Goal: Contribute content: Add original content to the website for others to see

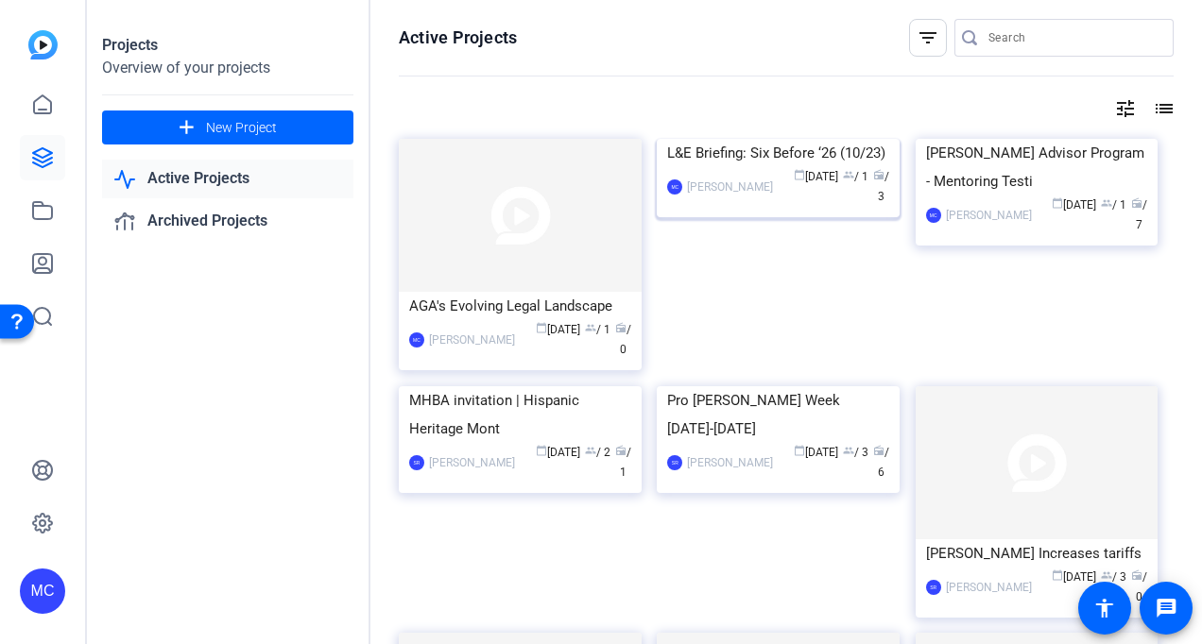
click at [796, 139] on img at bounding box center [778, 139] width 243 height 0
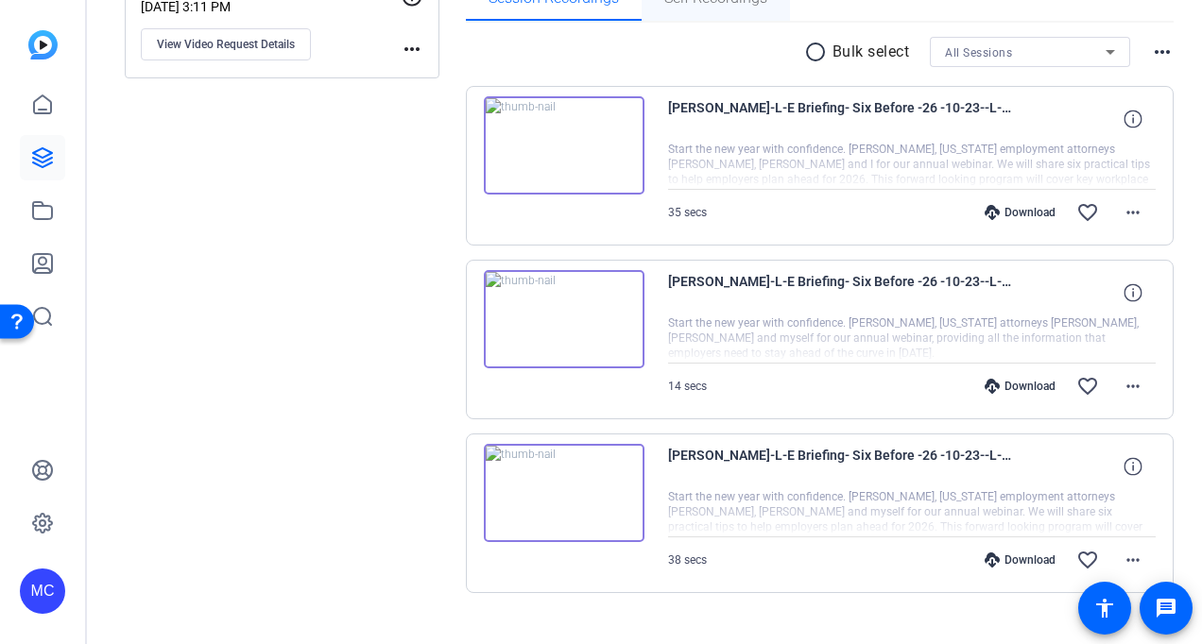
scroll to position [331, 0]
click at [527, 138] on img at bounding box center [564, 144] width 161 height 98
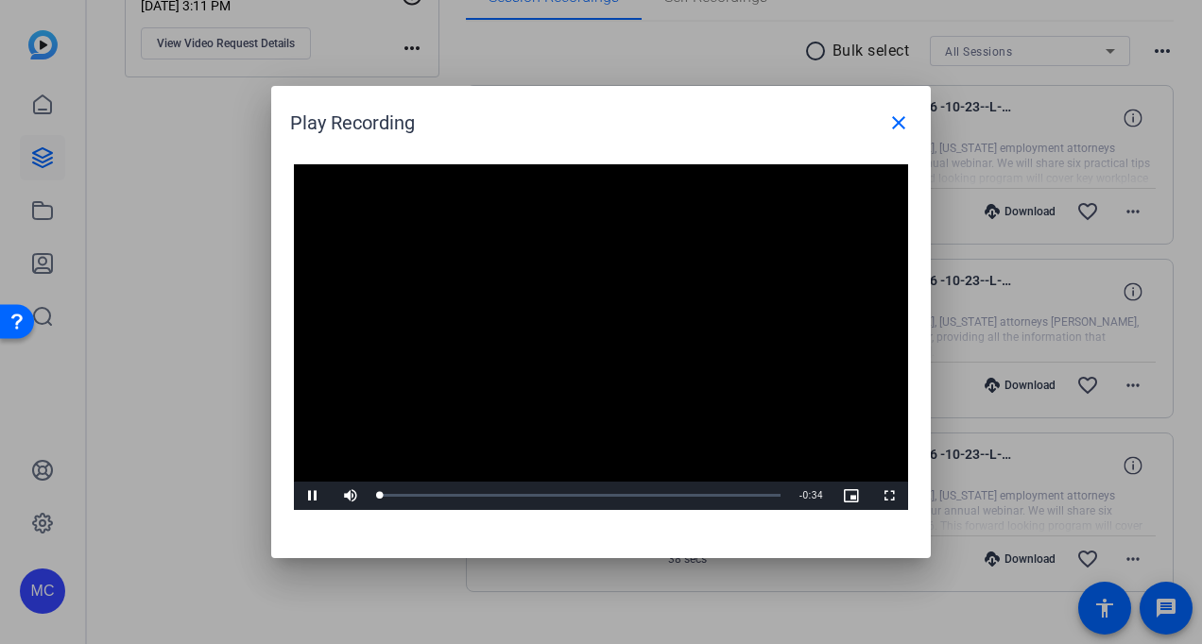
click at [616, 356] on video "Video Player" at bounding box center [601, 337] width 614 height 346
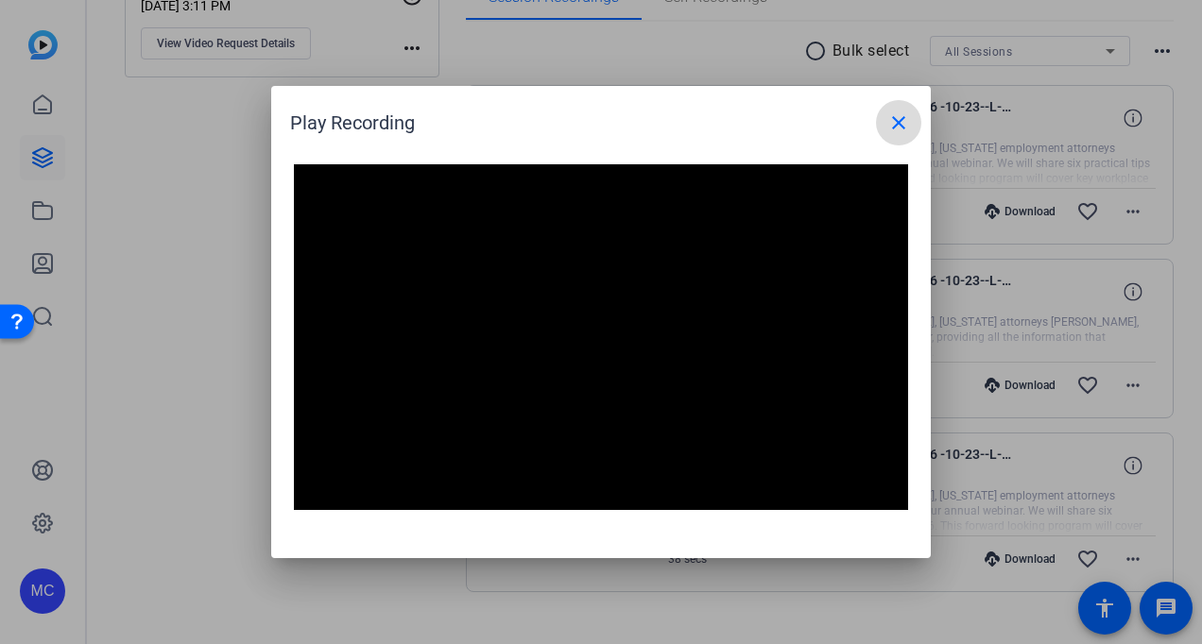
click at [894, 117] on mat-icon "close" at bounding box center [898, 122] width 23 height 23
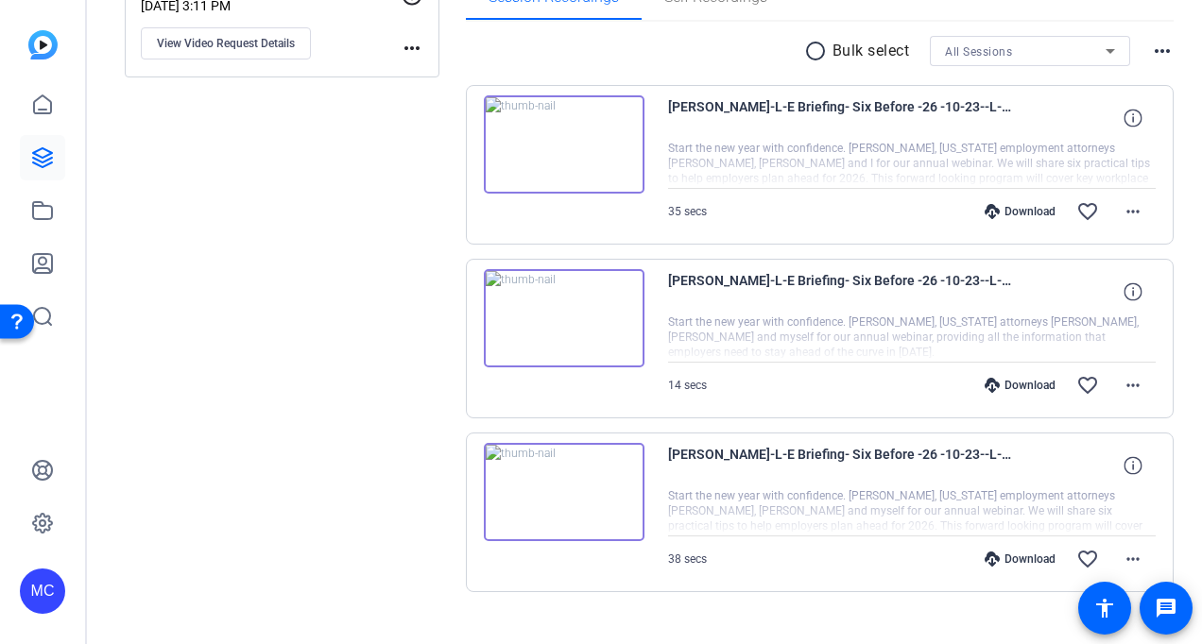
click at [975, 216] on div "Download" at bounding box center [1020, 211] width 90 height 15
click at [43, 96] on icon at bounding box center [42, 105] width 23 height 23
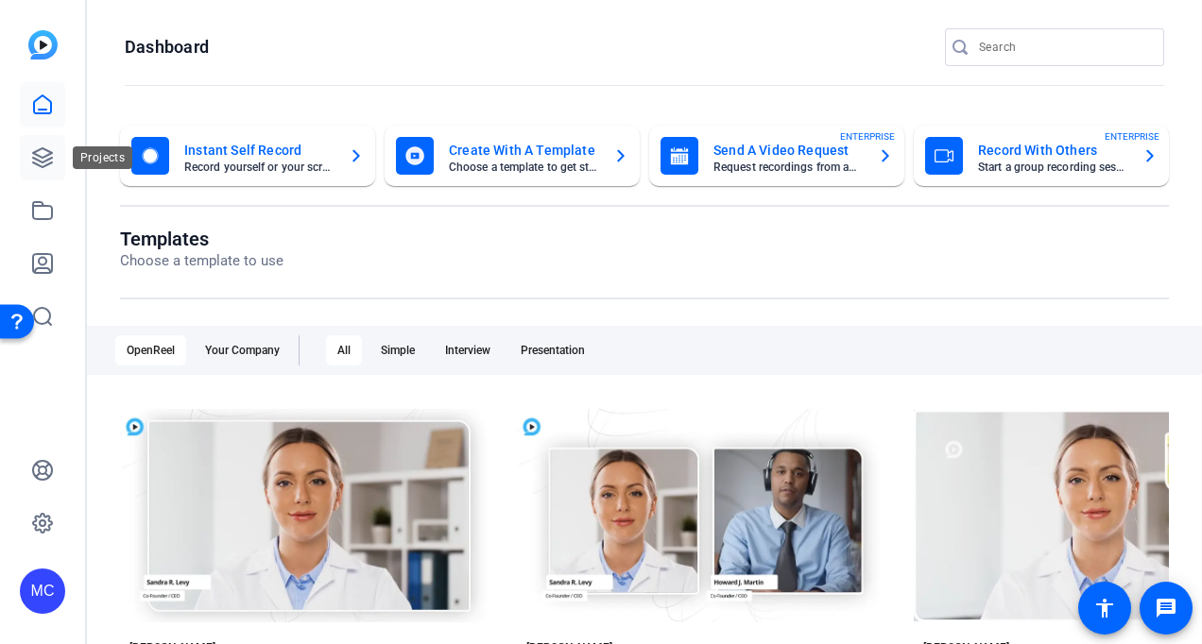
click at [49, 159] on icon at bounding box center [42, 157] width 19 height 19
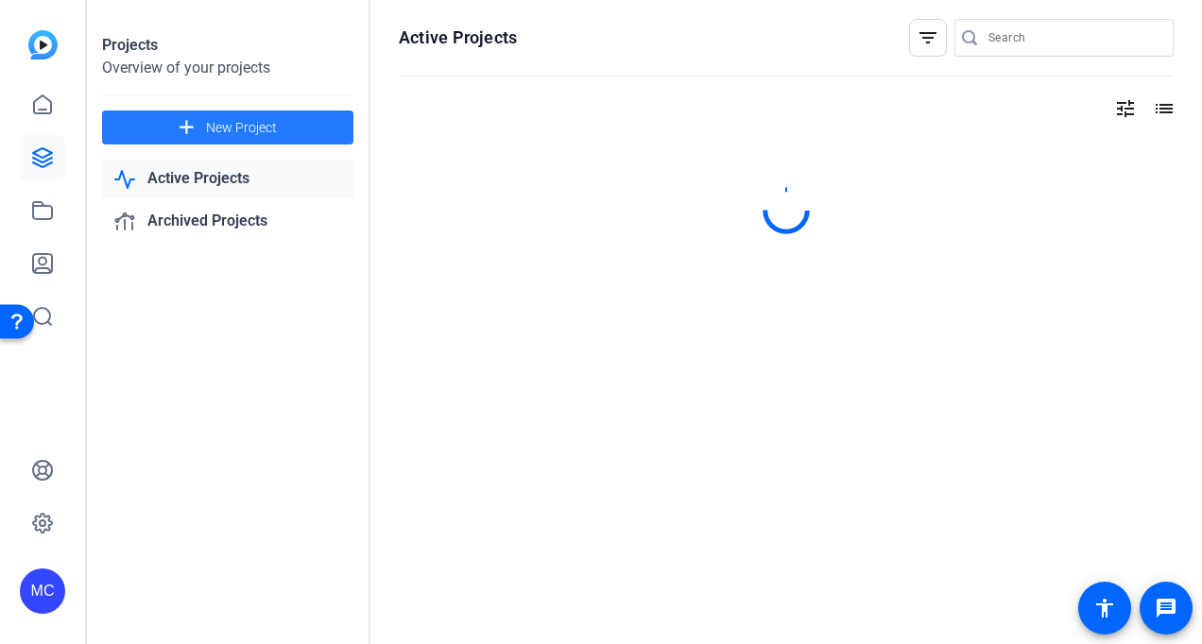
click at [202, 111] on span at bounding box center [227, 127] width 251 height 45
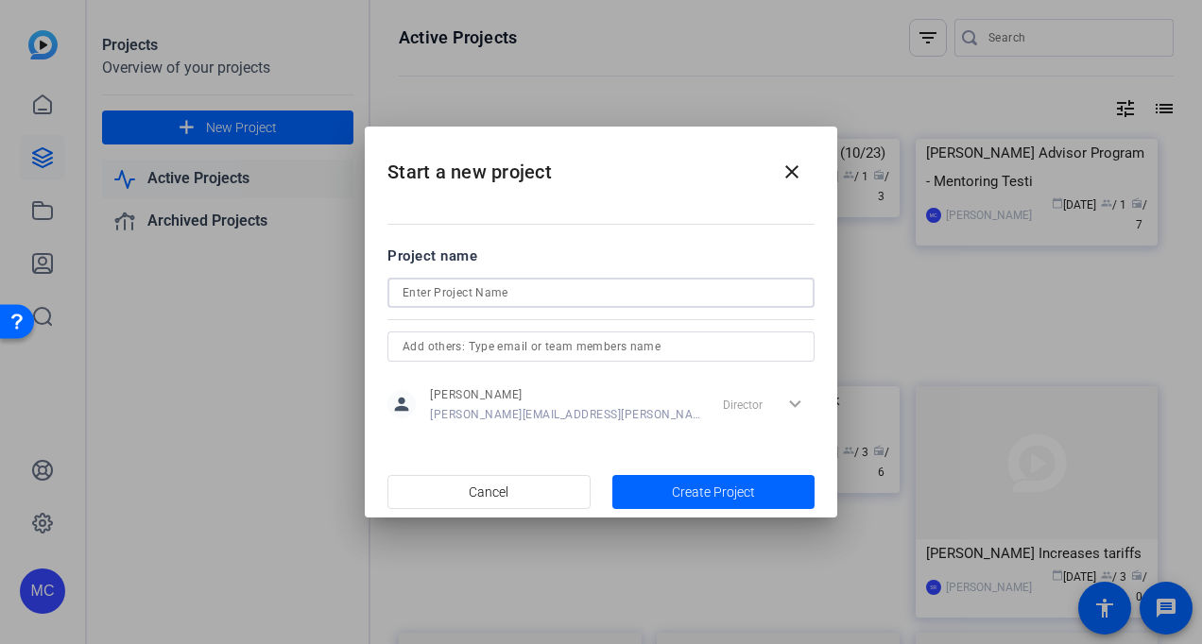
click at [560, 297] on input at bounding box center [600, 292] width 397 height 23
type input "New Lawyer Training"
click at [710, 486] on span "Create Project" at bounding box center [713, 493] width 83 height 20
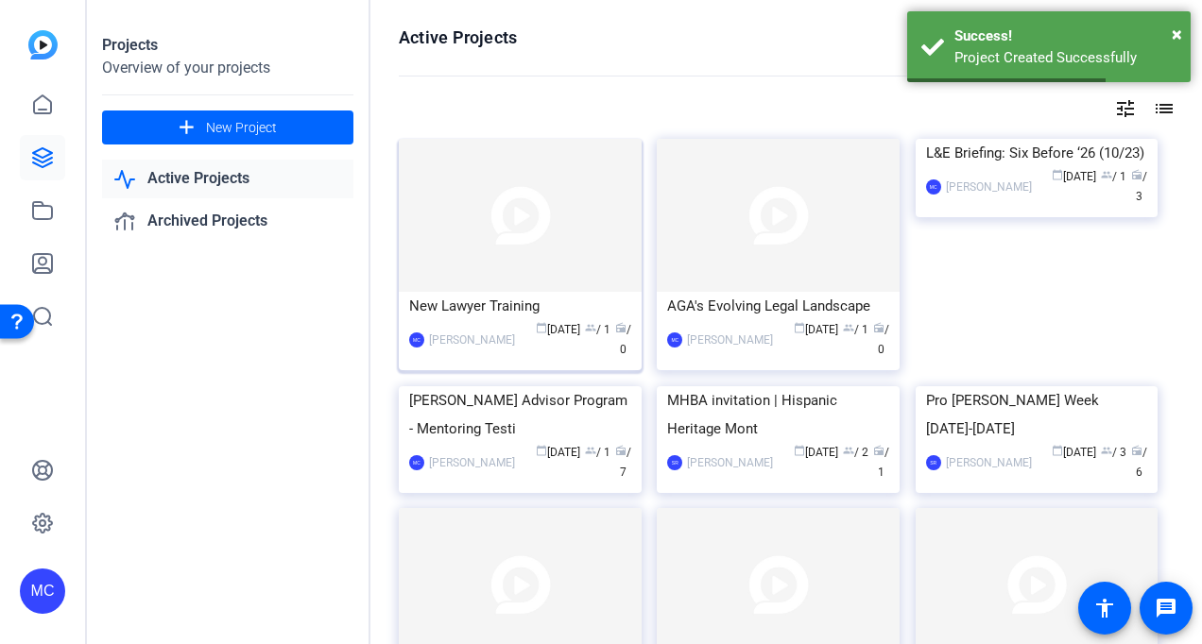
click at [518, 328] on div "MC Matthew Cooper calendar_today Oct 13 group / 1 radio / 0" at bounding box center [520, 340] width 222 height 40
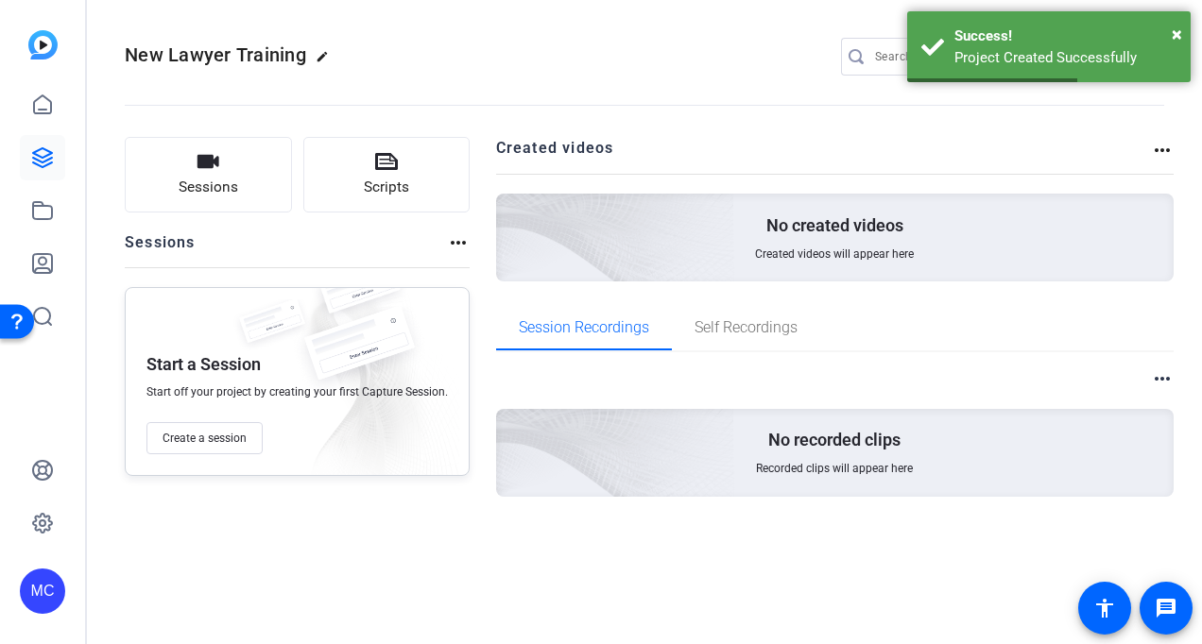
click at [518, 328] on div "Created videos more_horiz No created videos Created videos will appear here Ses…" at bounding box center [835, 347] width 678 height 420
click at [233, 431] on span "Create a session" at bounding box center [204, 438] width 84 height 15
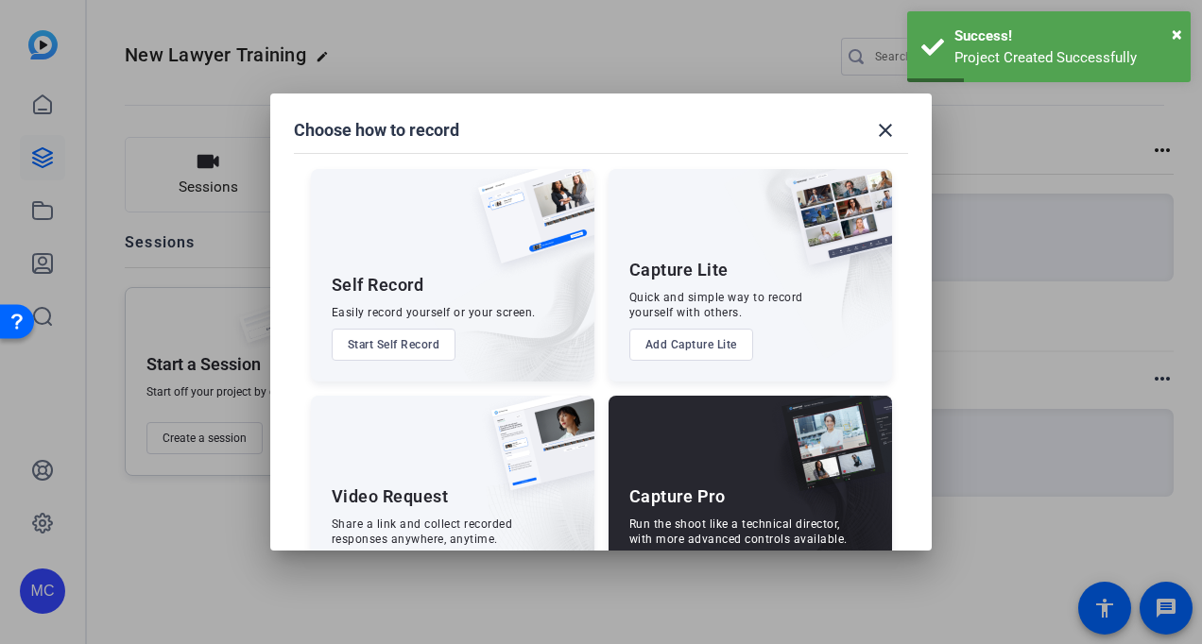
scroll to position [77, 0]
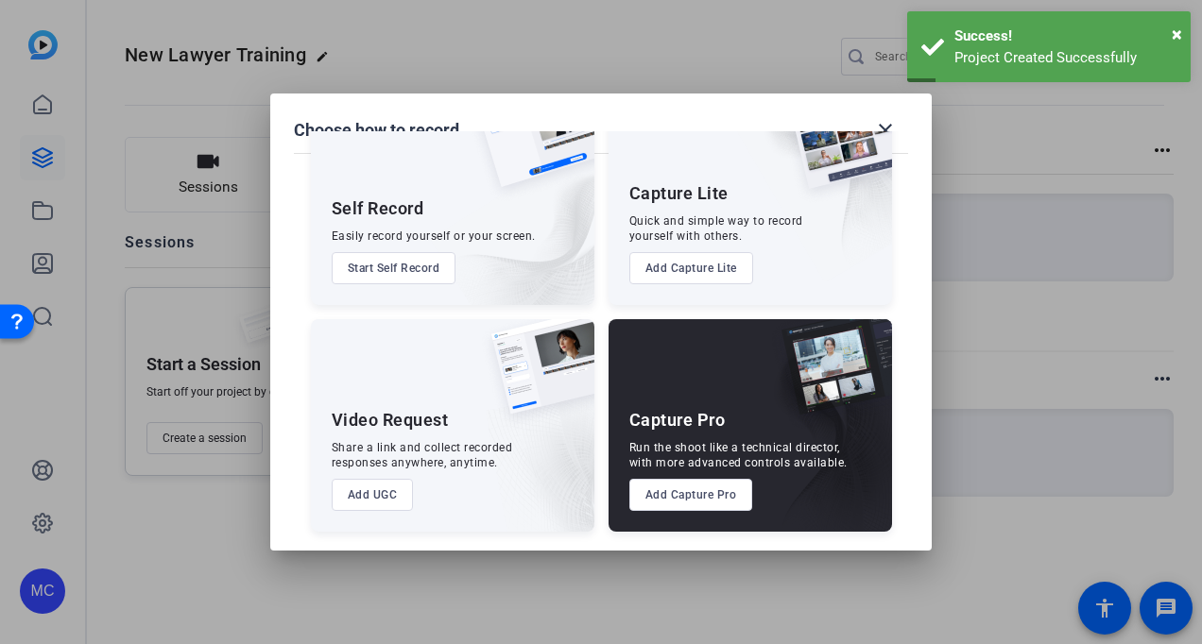
click at [485, 341] on img at bounding box center [535, 376] width 117 height 114
click at [353, 502] on button "Add UGC" at bounding box center [373, 495] width 82 height 32
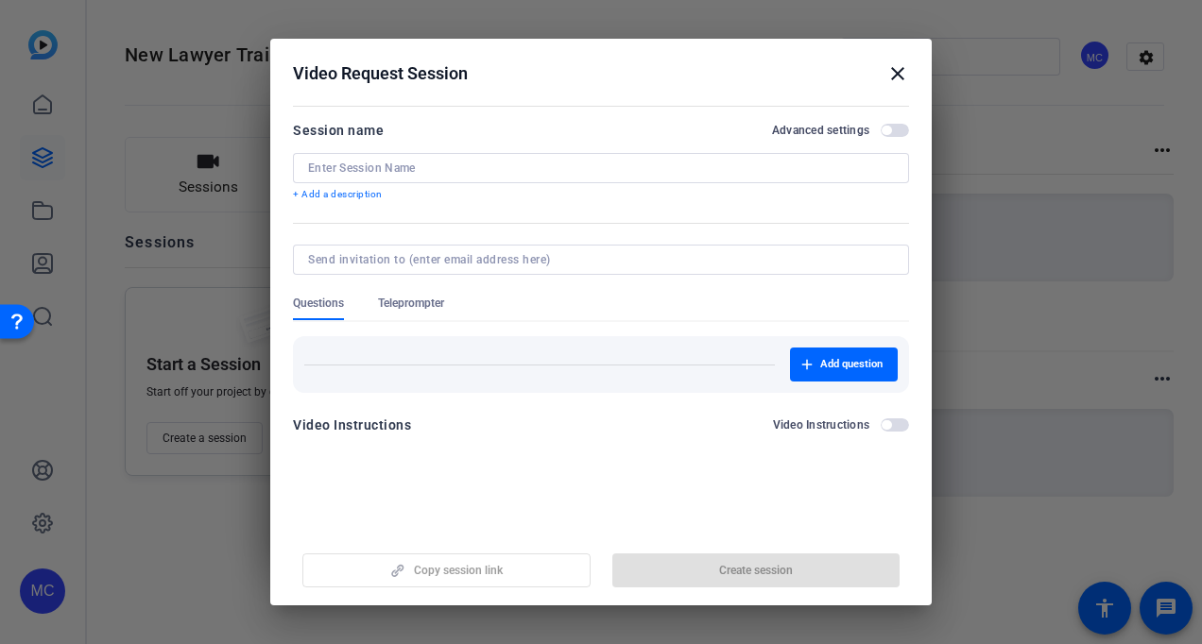
click at [496, 168] on input at bounding box center [601, 168] width 586 height 15
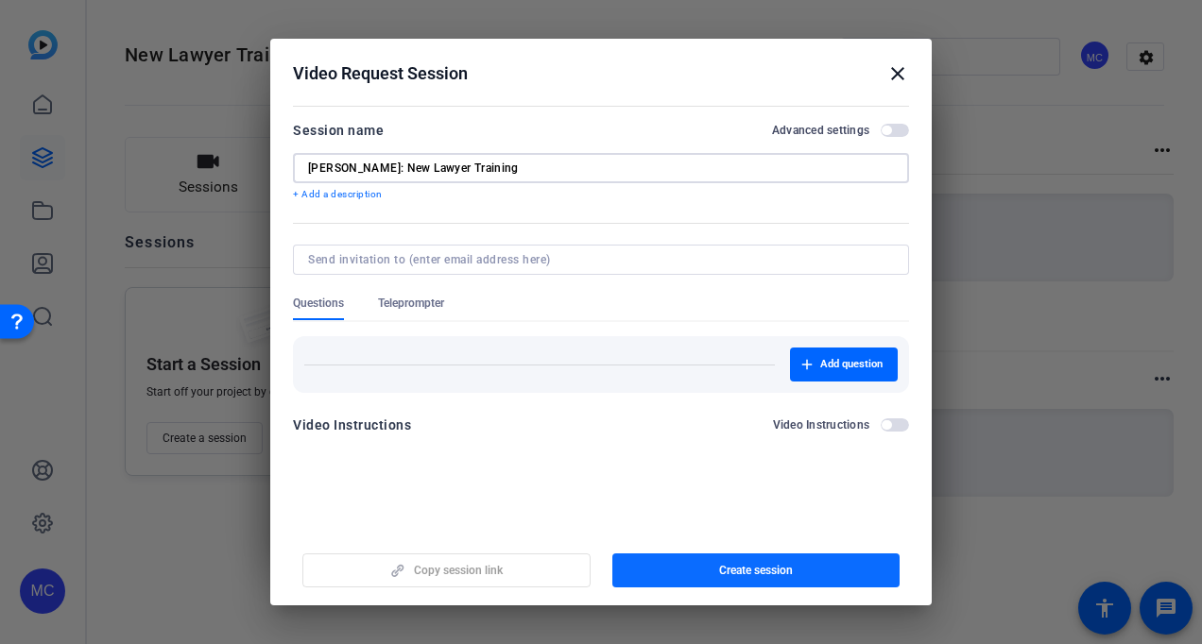
type input "[PERSON_NAME]: New Lawyer Training"
click at [696, 567] on span "button" at bounding box center [756, 570] width 288 height 45
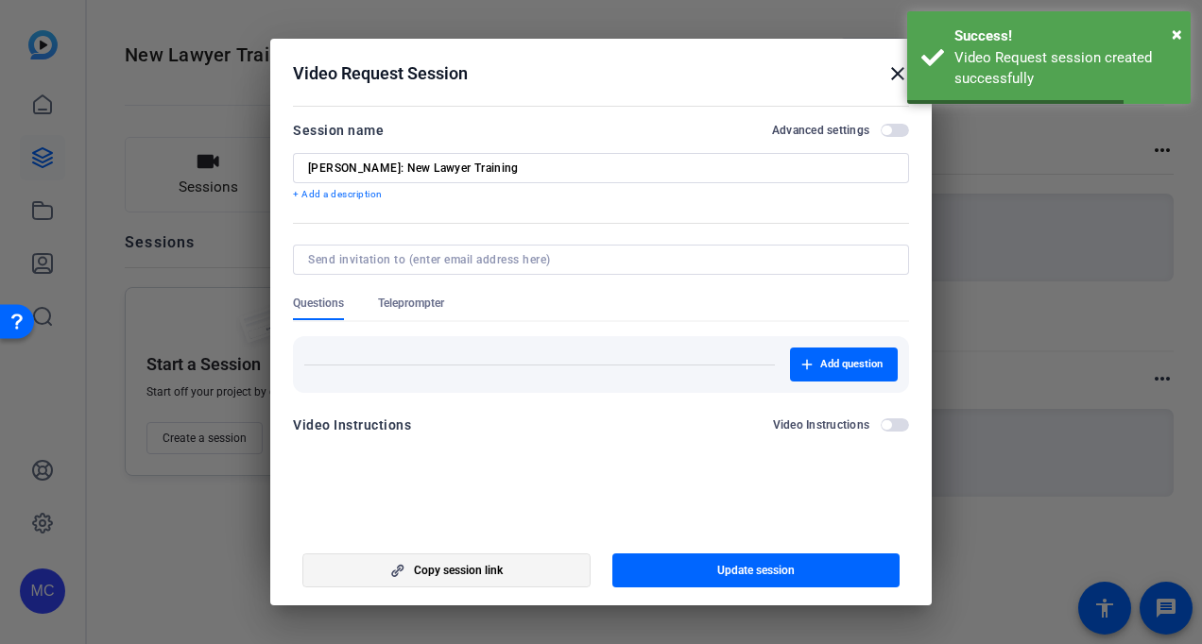
click at [449, 575] on span "Copy session link" at bounding box center [458, 570] width 89 height 15
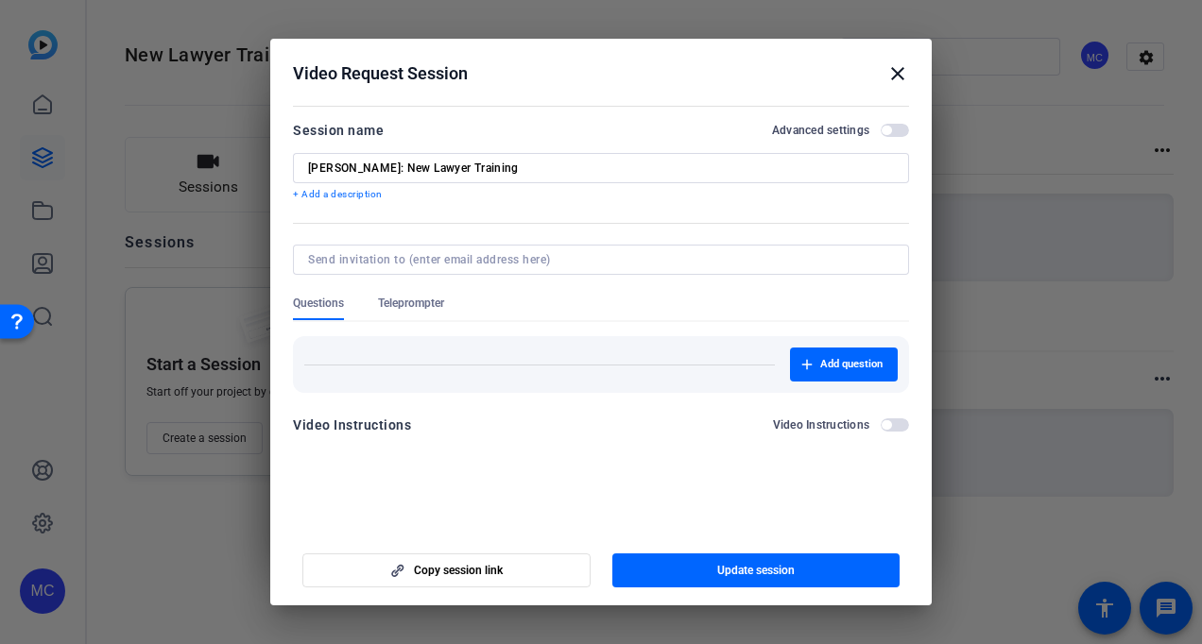
click at [230, 258] on div at bounding box center [601, 322] width 1202 height 644
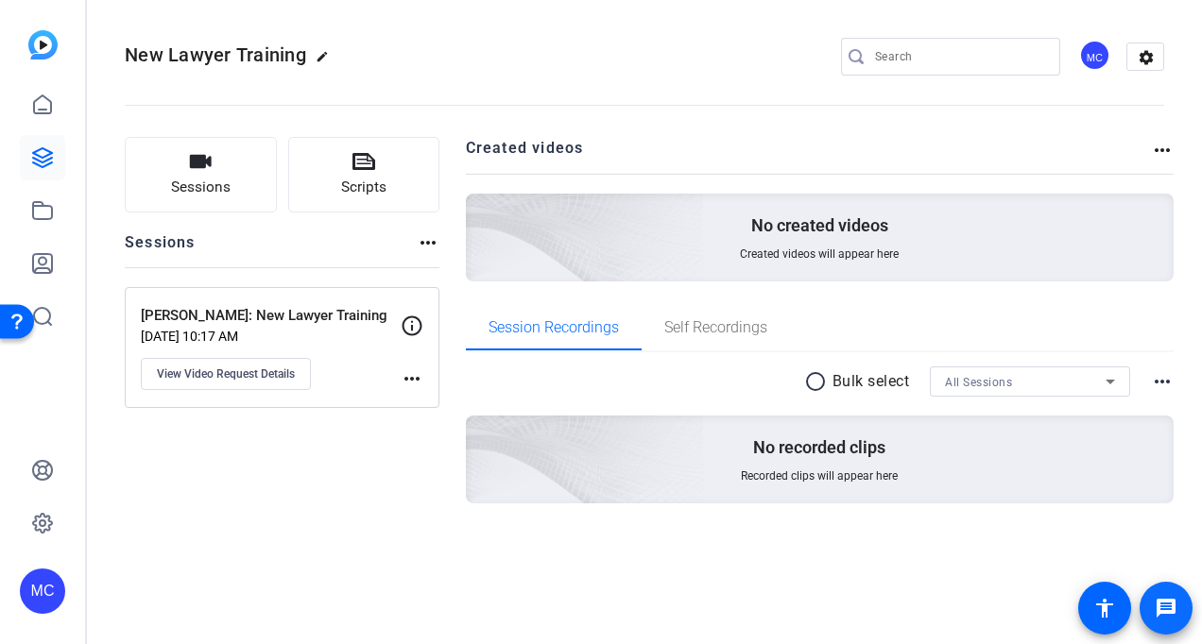
click at [1173, 617] on mat-icon "message" at bounding box center [1165, 608] width 23 height 23
click at [36, 149] on icon at bounding box center [42, 157] width 23 height 23
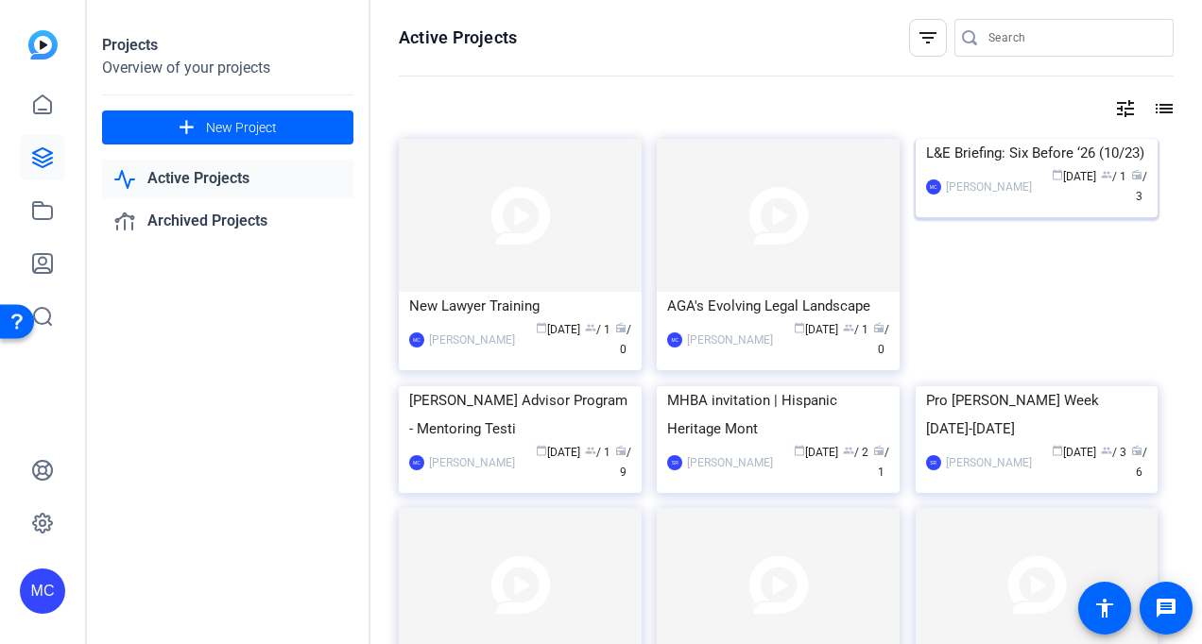
click at [1057, 139] on img at bounding box center [1036, 139] width 243 height 0
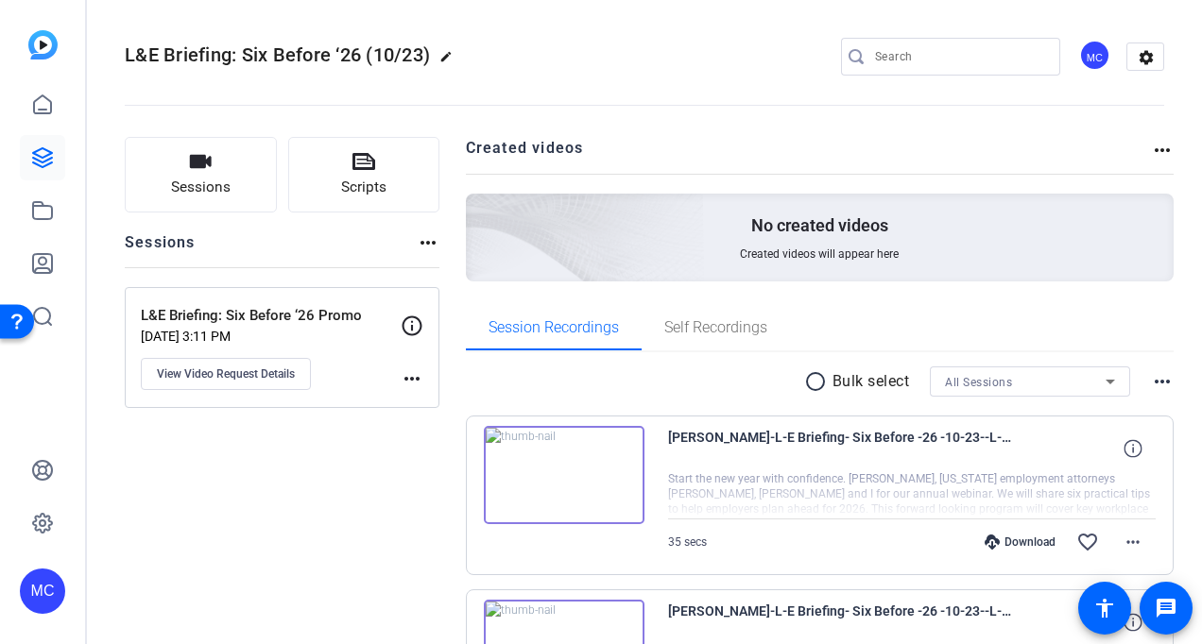
click at [849, 499] on div at bounding box center [912, 494] width 488 height 47
click at [1121, 540] on mat-icon "more_horiz" at bounding box center [1132, 542] width 23 height 23
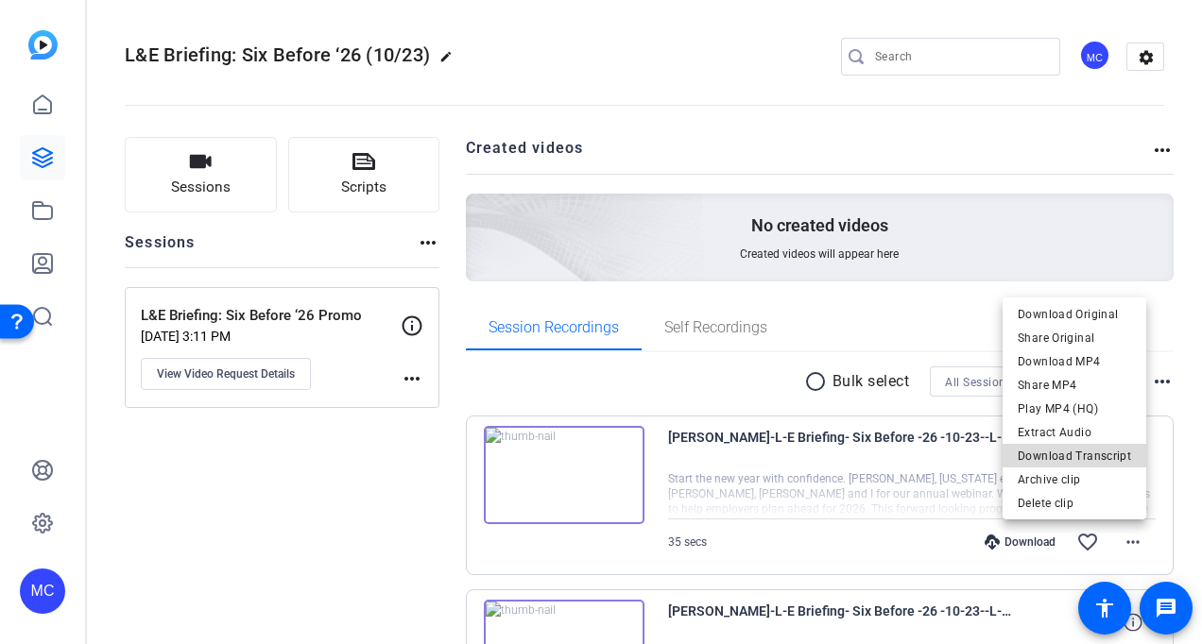
click at [1077, 457] on span "Download Transcript" at bounding box center [1073, 456] width 113 height 23
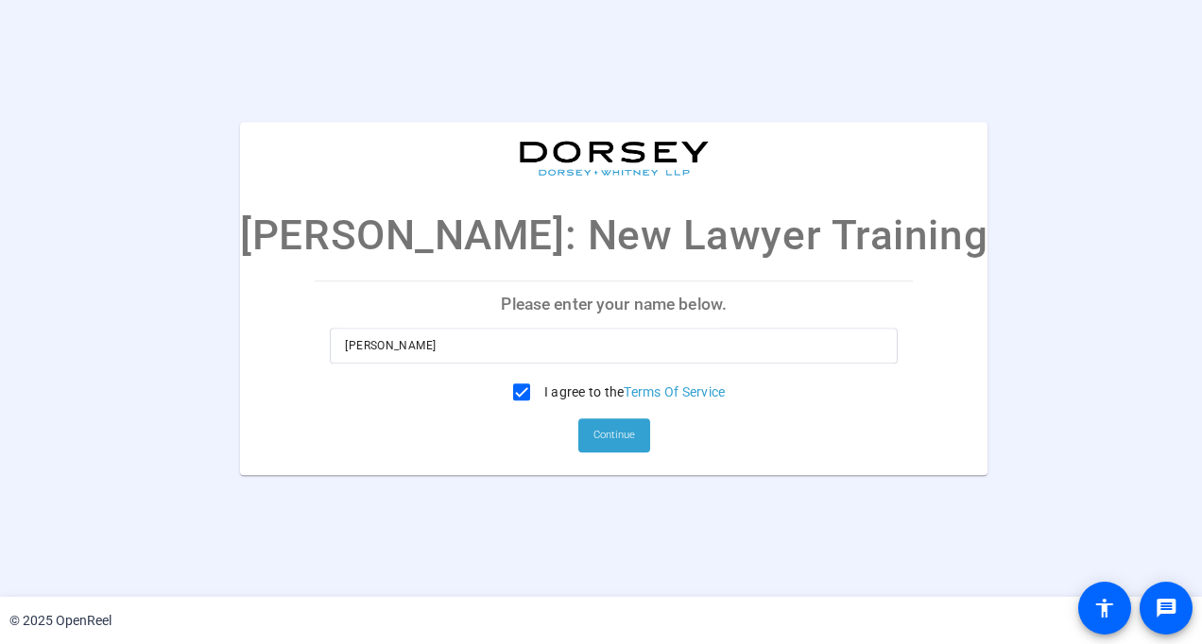
click at [1164, 248] on div "Peter Nelson: New Lawyer Training Please enter your name below. Matthew Cooper …" at bounding box center [601, 298] width 1202 height 353
click at [603, 425] on span "Continue" at bounding box center [614, 435] width 42 height 28
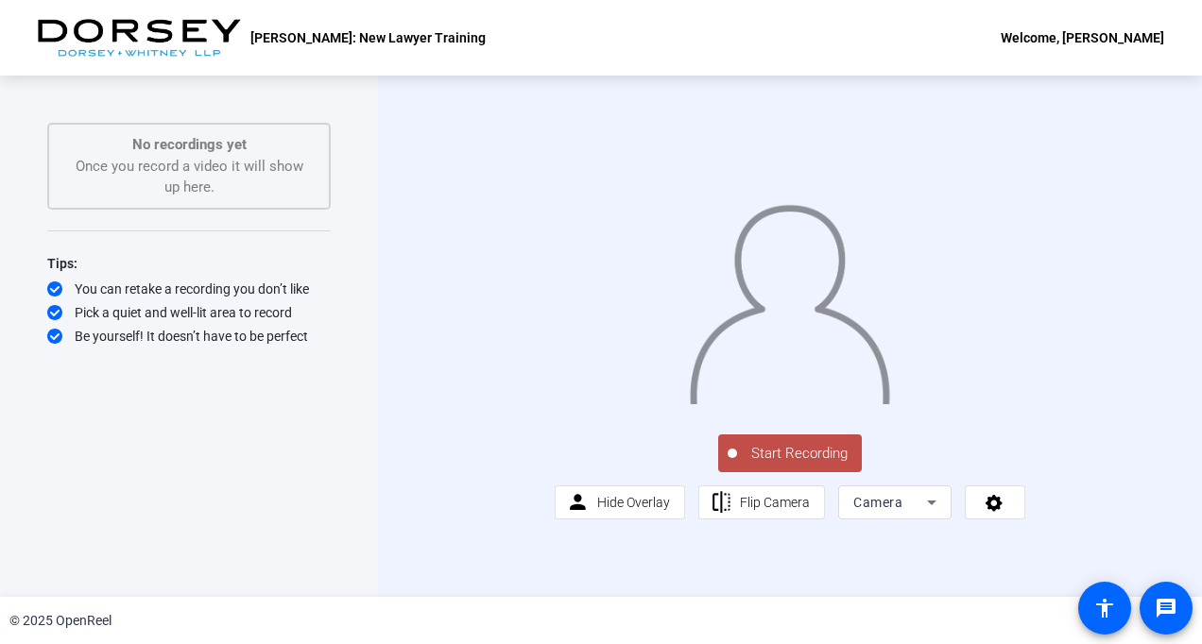
click at [793, 465] on span "Start Recording" at bounding box center [799, 454] width 125 height 22
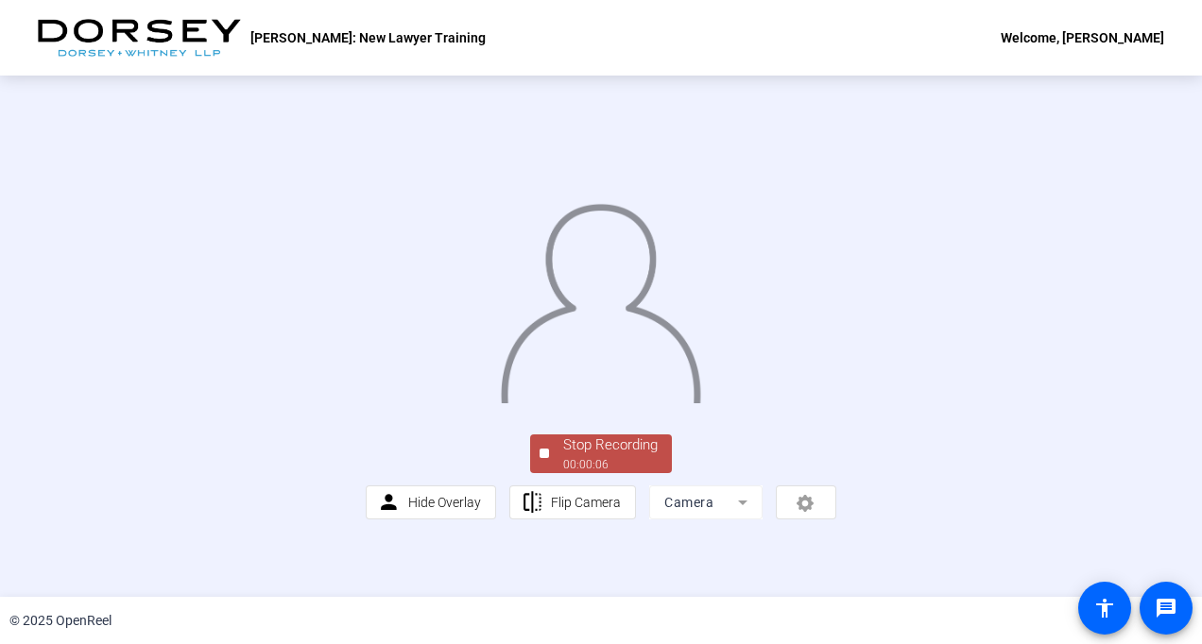
scroll to position [96, 0]
click at [604, 473] on div "00:00:08" at bounding box center [610, 464] width 94 height 17
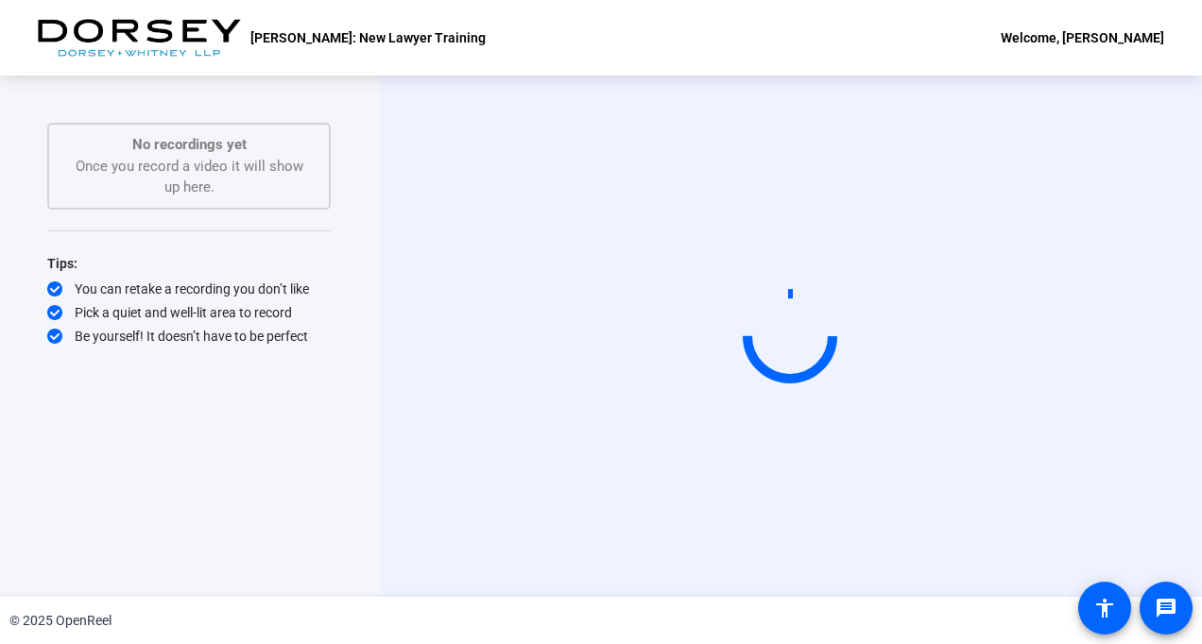
scroll to position [0, 0]
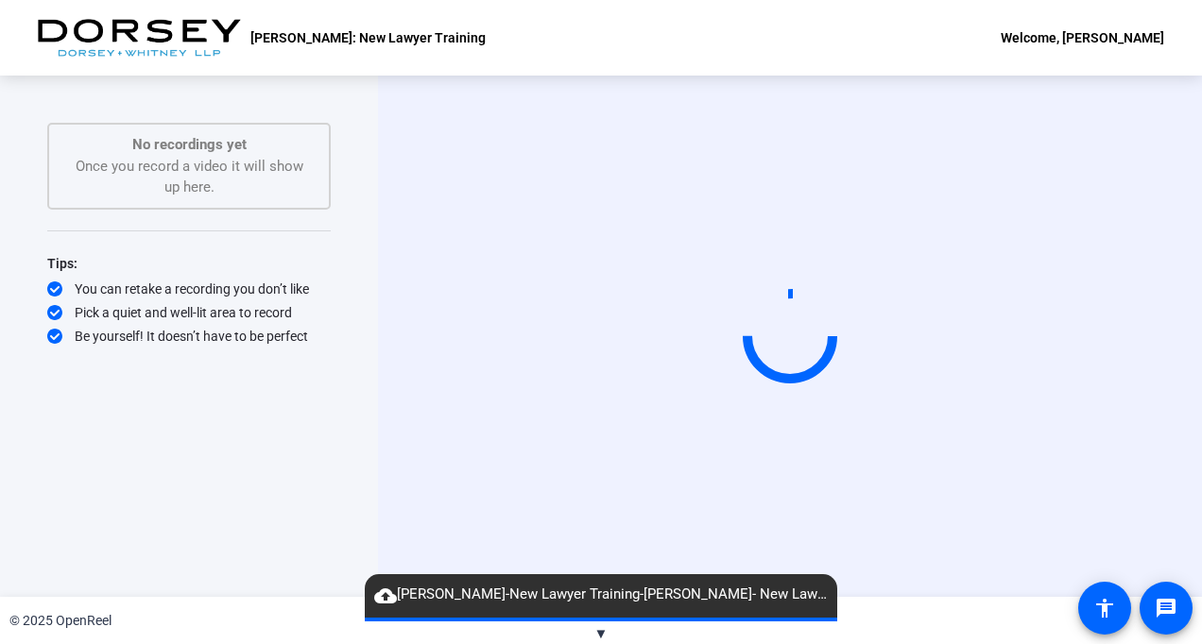
click at [605, 627] on span "▼" at bounding box center [601, 633] width 14 height 17
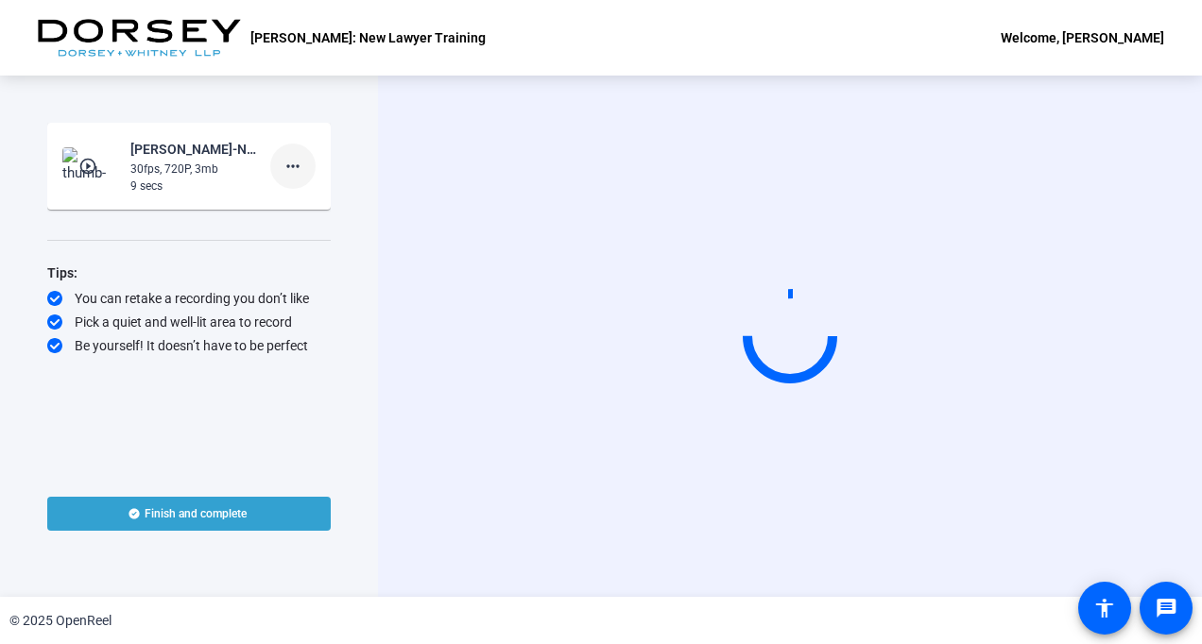
click at [292, 159] on mat-icon "more_horiz" at bounding box center [292, 166] width 23 height 23
click at [326, 198] on span "Delete clip" at bounding box center [323, 206] width 76 height 23
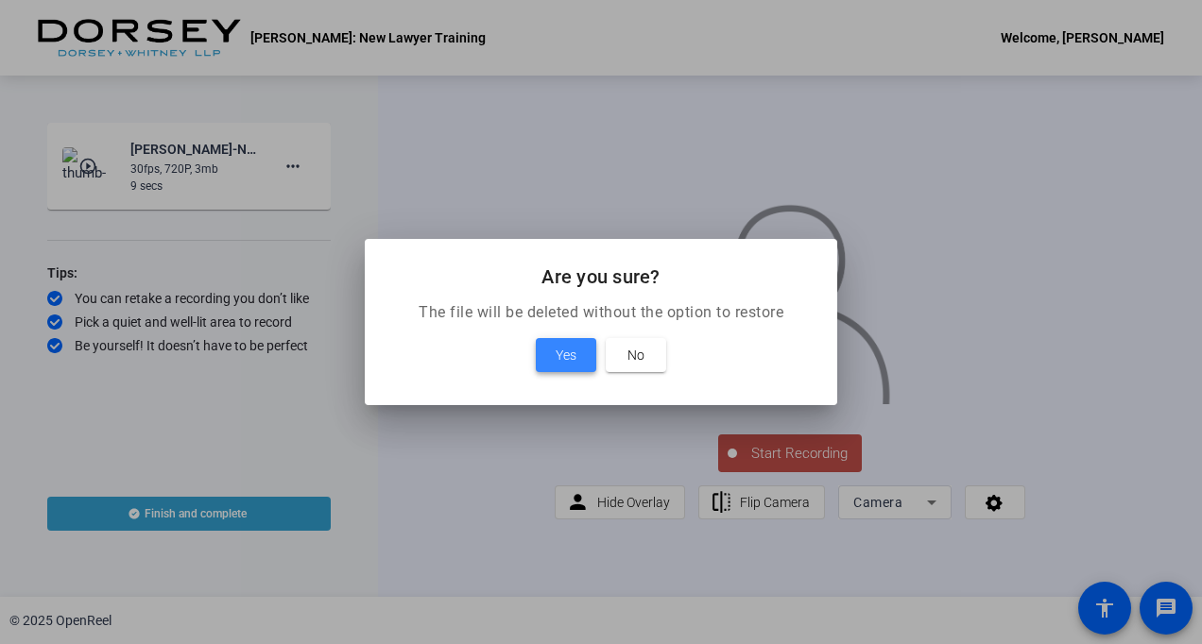
click at [551, 360] on span at bounding box center [566, 355] width 60 height 45
